Goal: Task Accomplishment & Management: Use online tool/utility

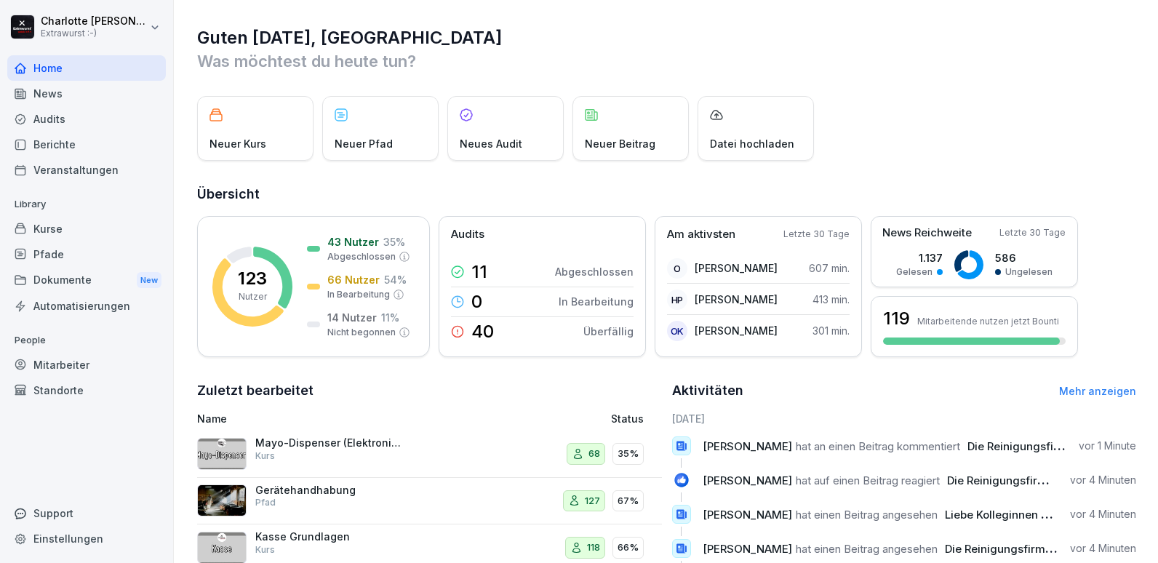
click at [45, 120] on div "Audits" at bounding box center [86, 118] width 159 height 25
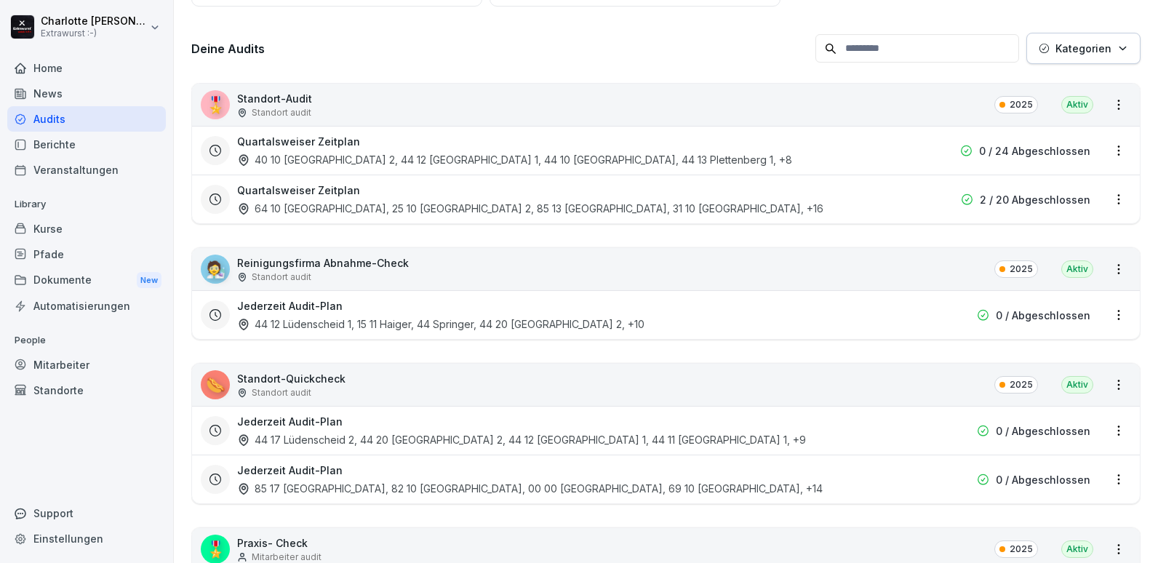
scroll to position [145, 0]
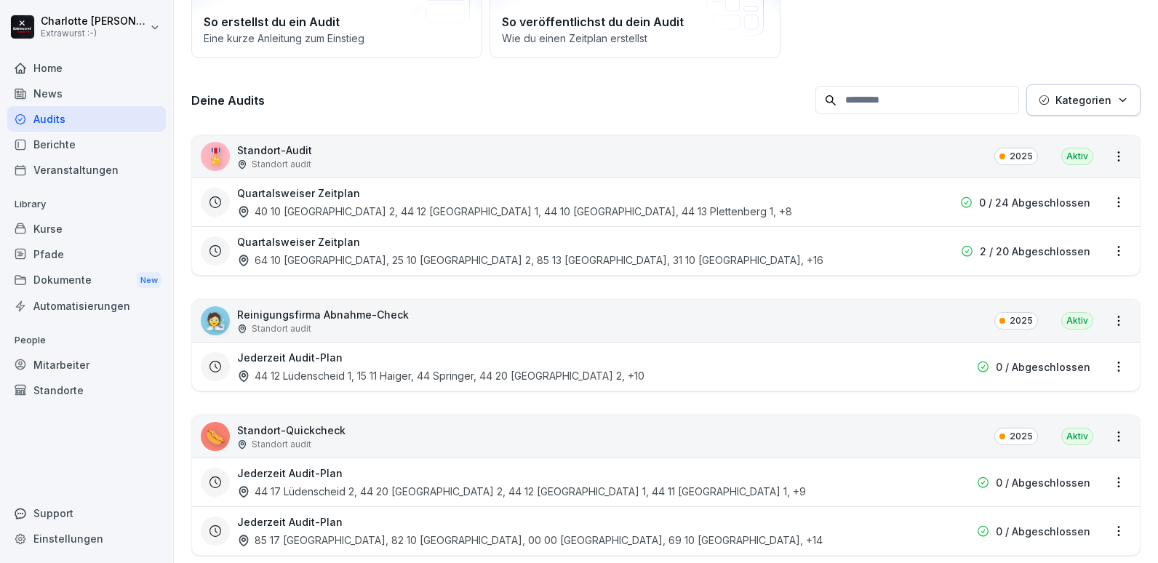
click at [1045, 250] on p "2 / 20 Abgeschlossen" at bounding box center [1035, 251] width 111 height 15
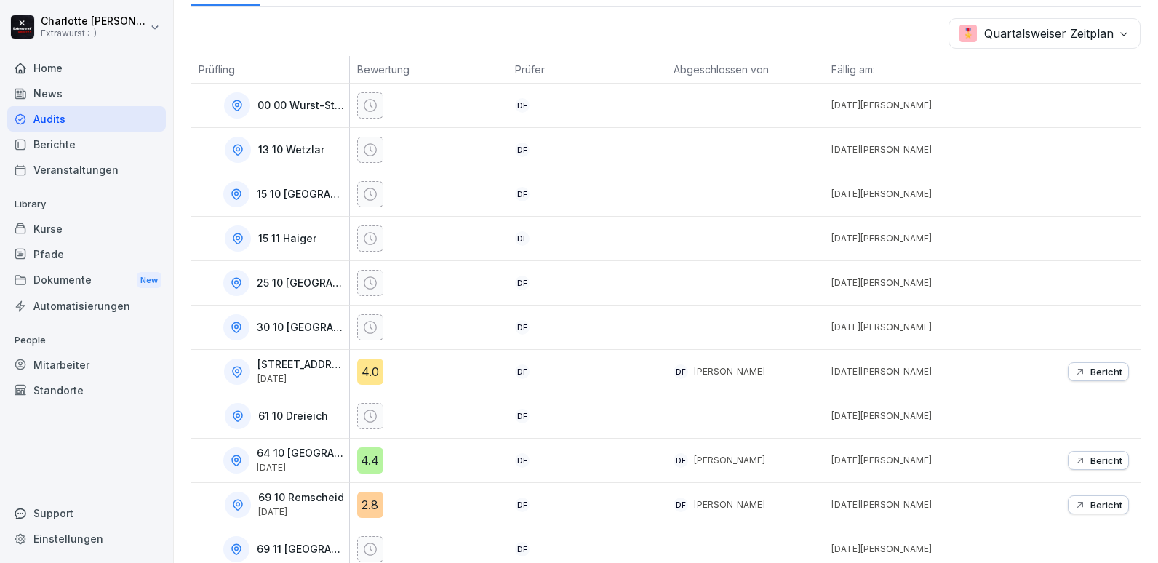
scroll to position [291, 0]
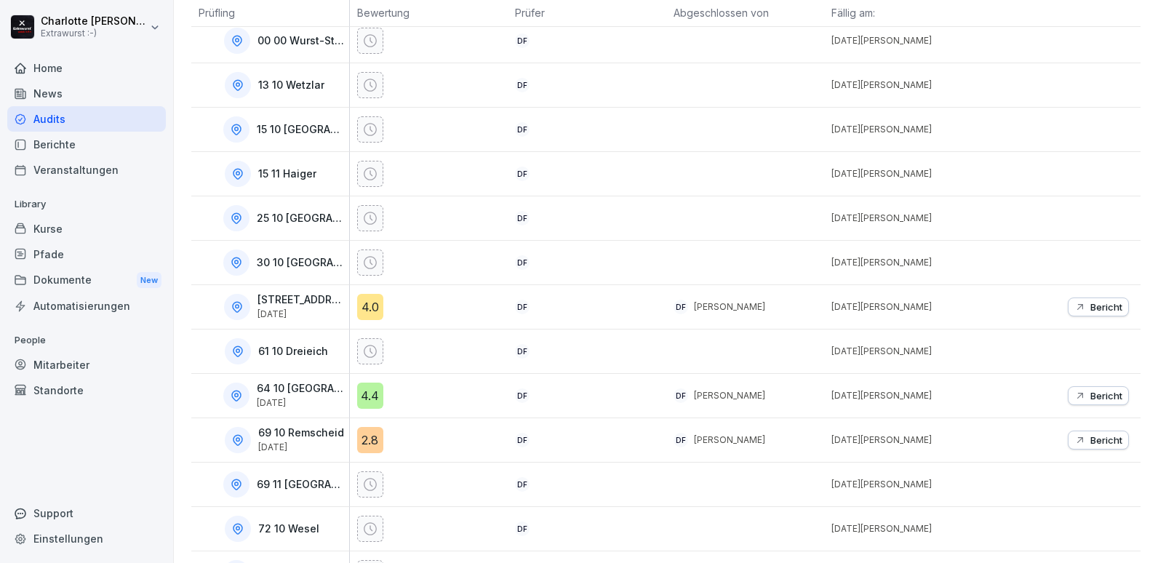
click at [1090, 444] on p "Bericht" at bounding box center [1106, 440] width 32 height 12
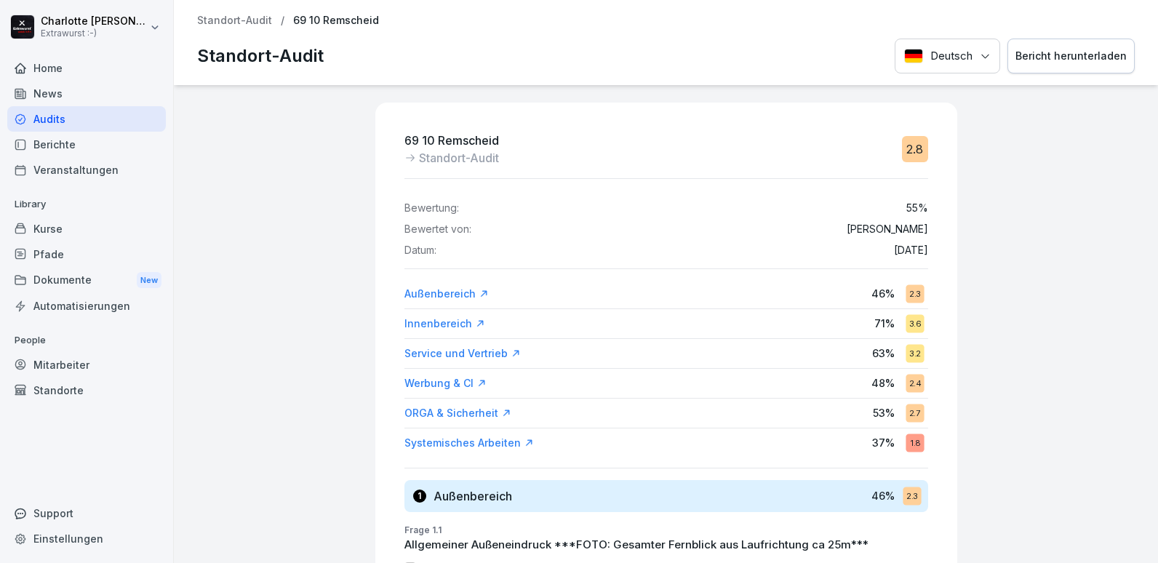
click at [404, 296] on div "Außenbereich" at bounding box center [446, 294] width 84 height 15
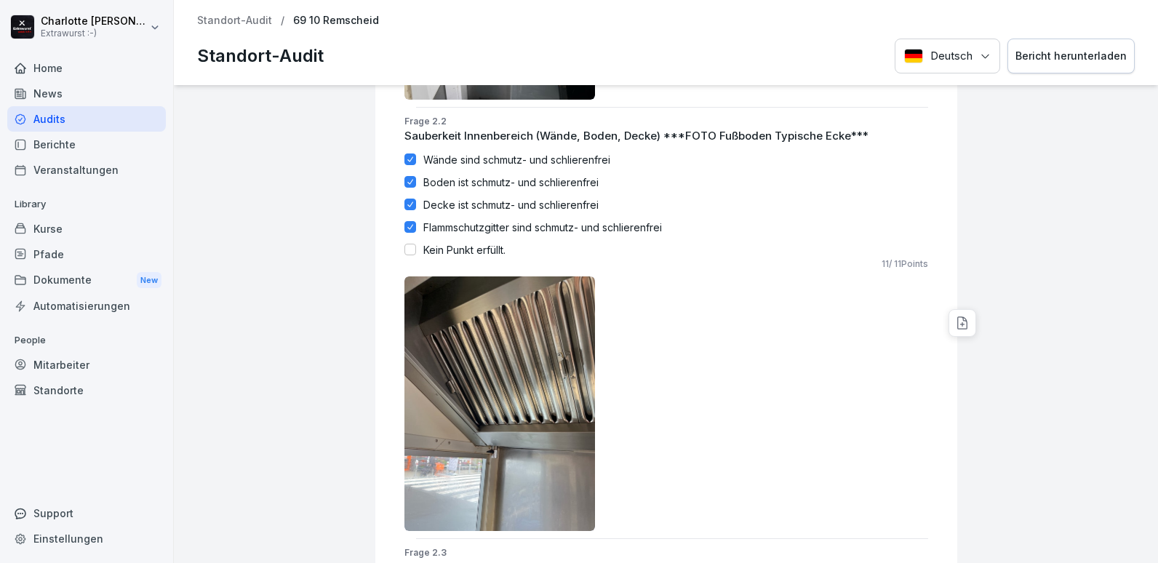
scroll to position [2647, 0]
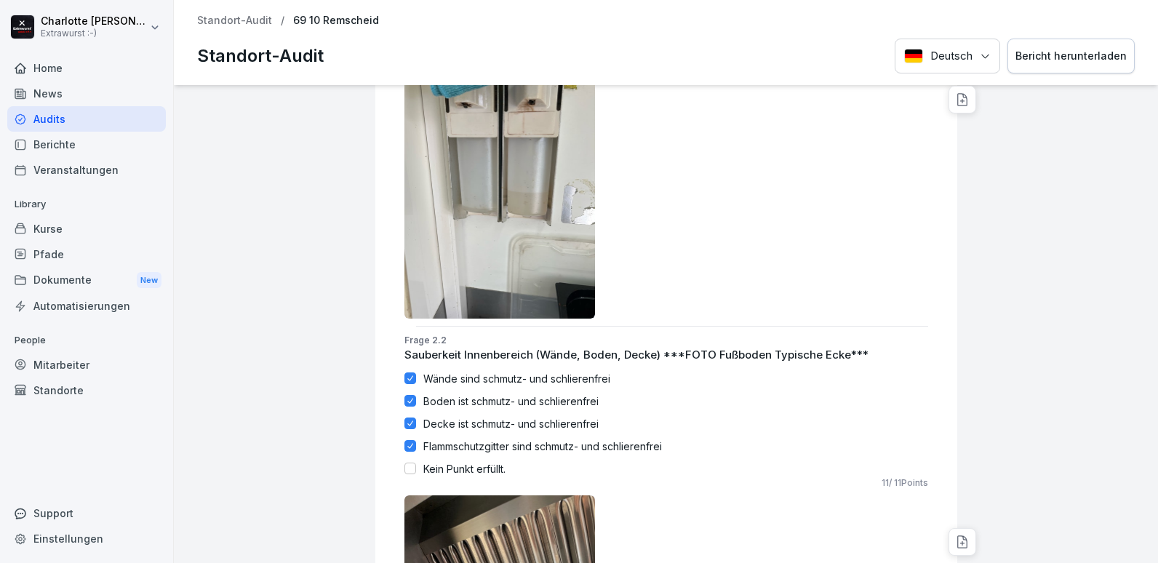
click at [56, 128] on div "Audits" at bounding box center [86, 118] width 159 height 25
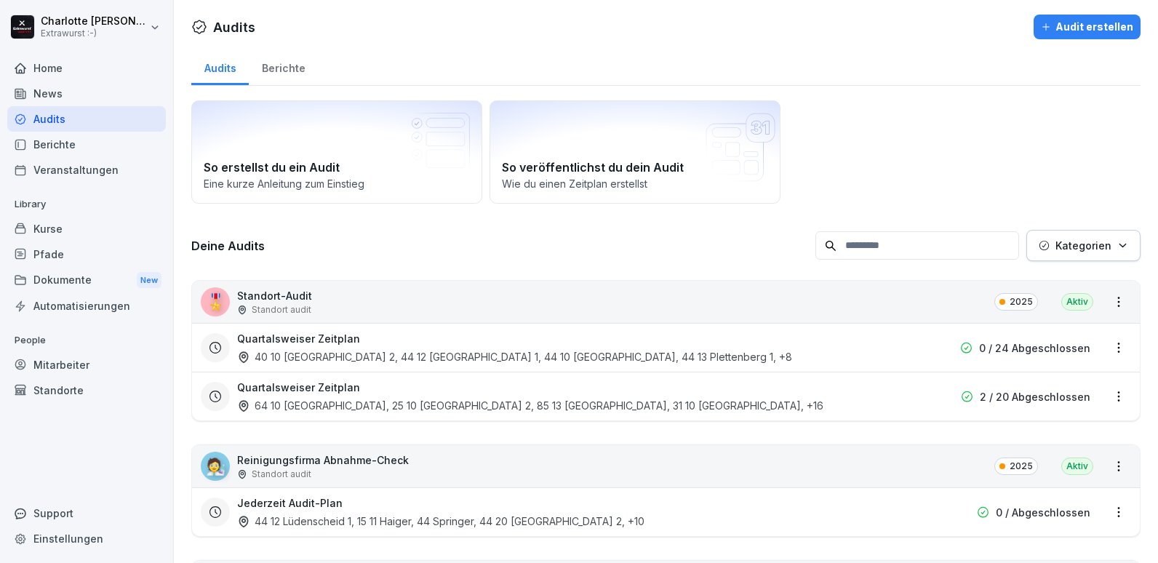
click at [1024, 402] on p "2 / 20 Abgeschlossen" at bounding box center [1035, 396] width 111 height 15
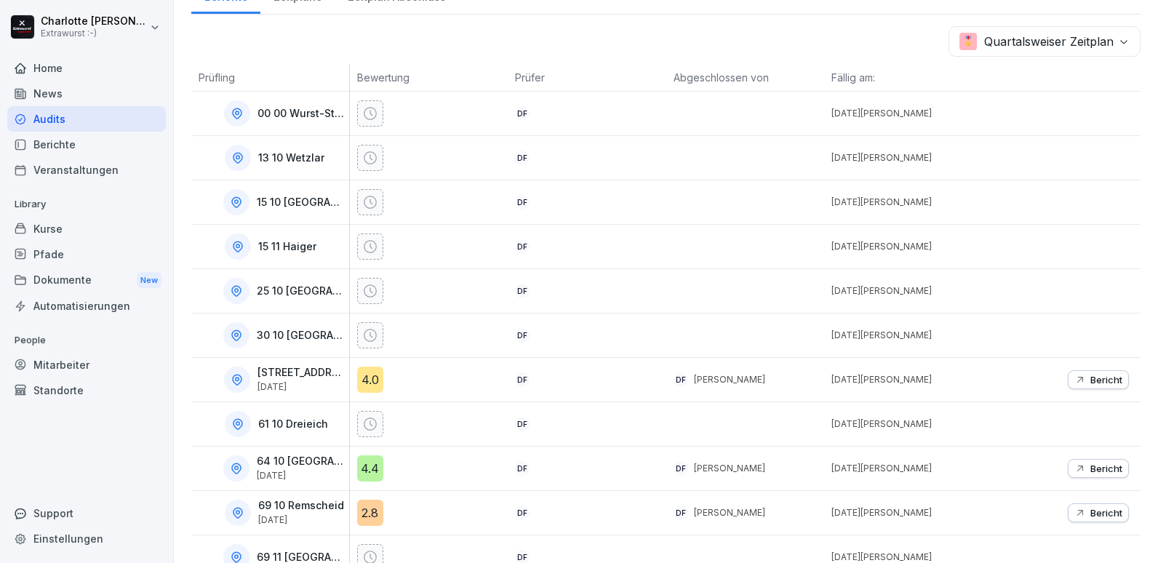
scroll to position [291, 0]
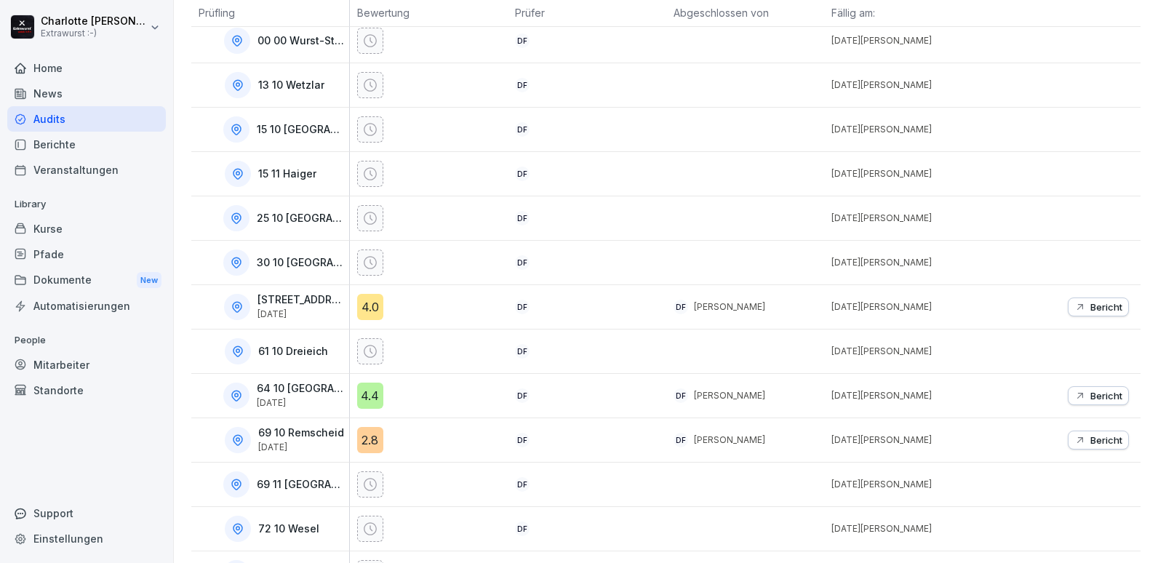
click at [1101, 397] on p "Bericht" at bounding box center [1106, 396] width 32 height 12
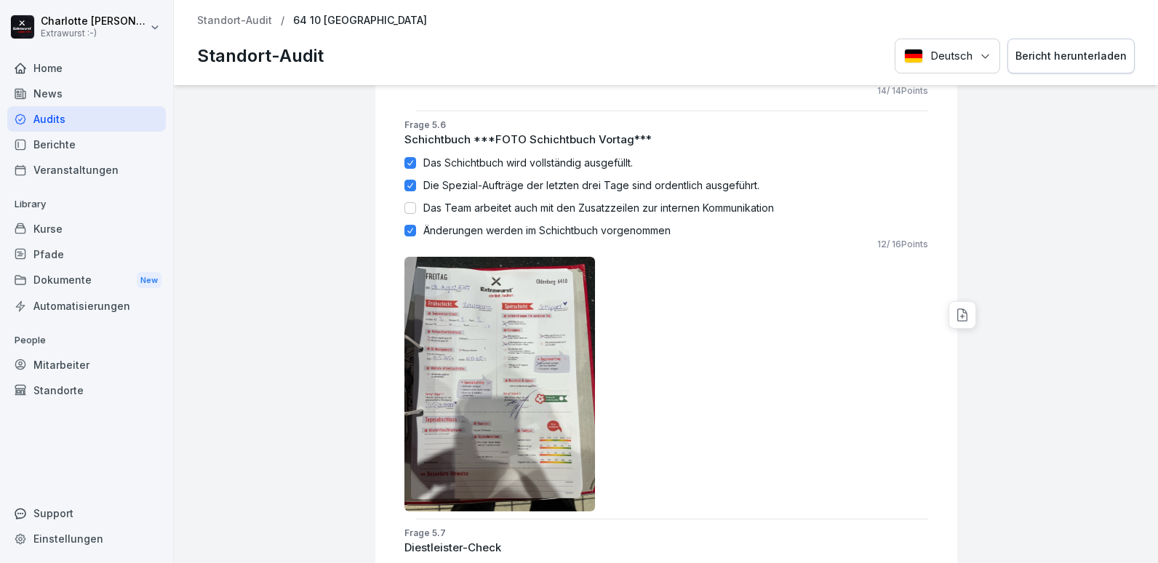
scroll to position [9717, 0]
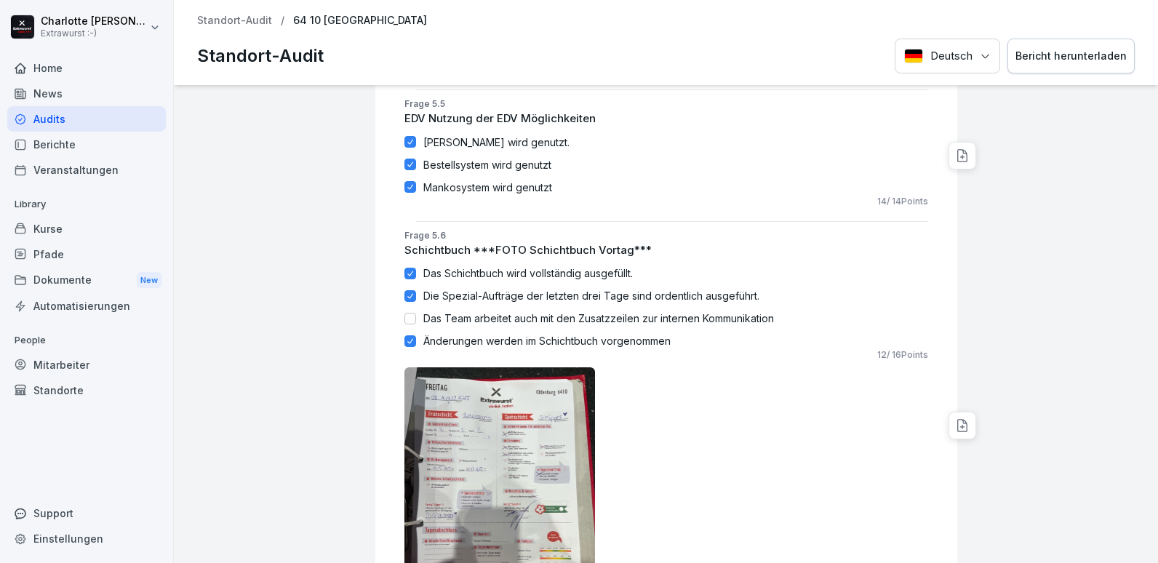
scroll to position [9353, 0]
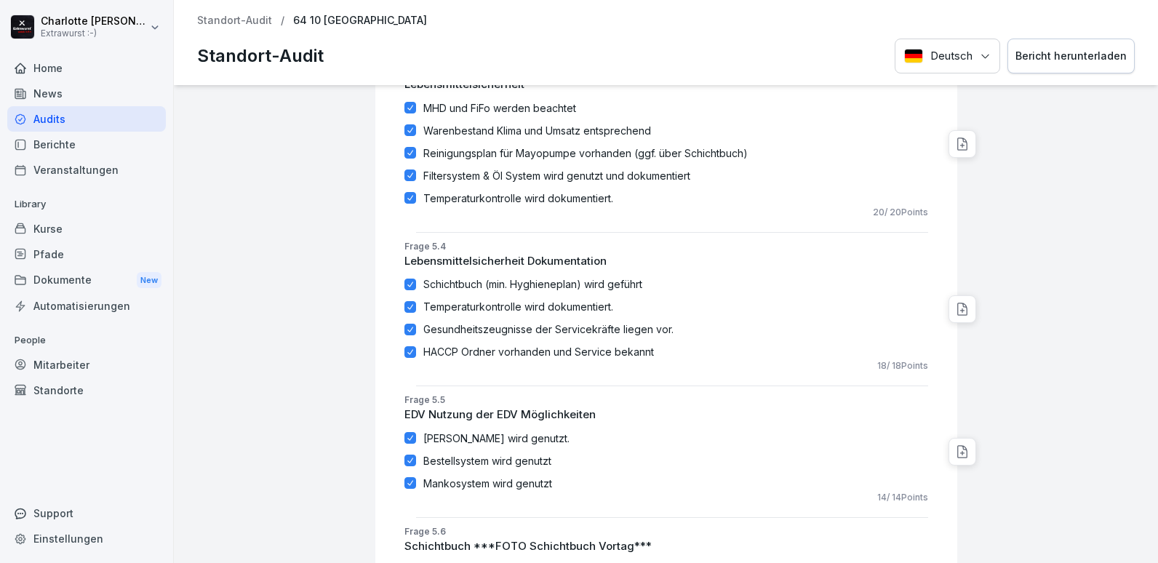
click at [67, 121] on div "Audits" at bounding box center [86, 118] width 159 height 25
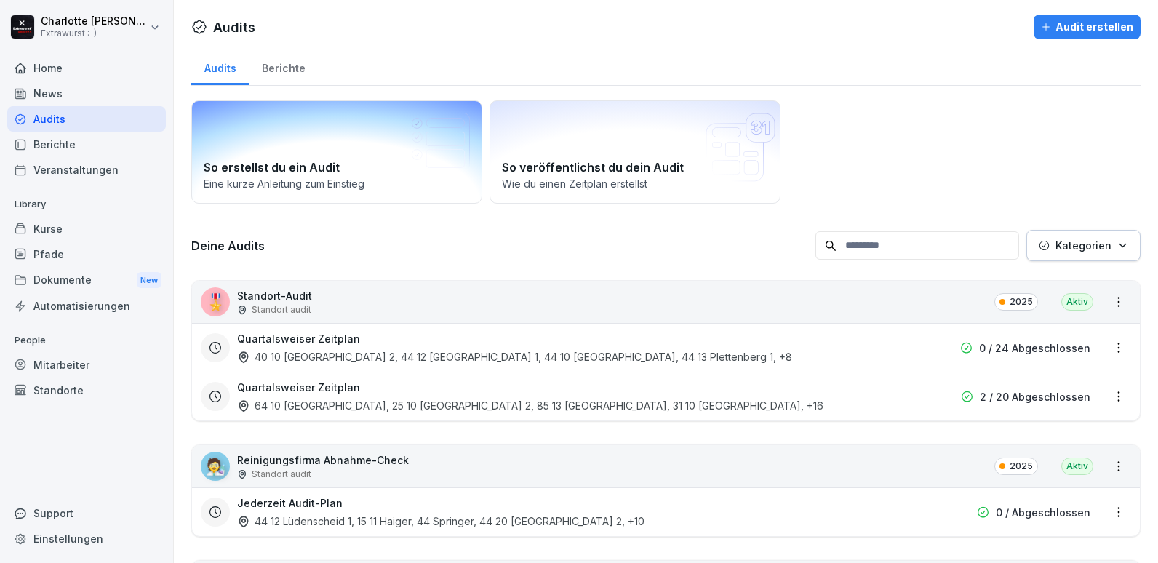
click at [271, 163] on h2 "So erstellst du ein Audit" at bounding box center [337, 167] width 266 height 17
